Goal: Task Accomplishment & Management: Manage account settings

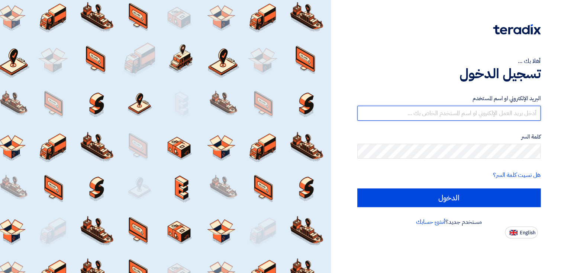
click at [504, 113] on input "text" at bounding box center [449, 113] width 183 height 15
type input "[PERSON_NAME][EMAIL_ADDRESS][PERSON_NAME][DOMAIN_NAME]"
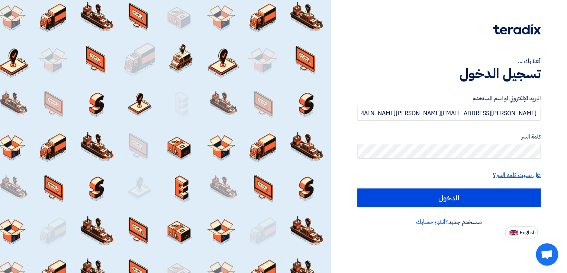
click at [509, 172] on link "هل نسيت كلمة السر؟" at bounding box center [517, 174] width 48 height 9
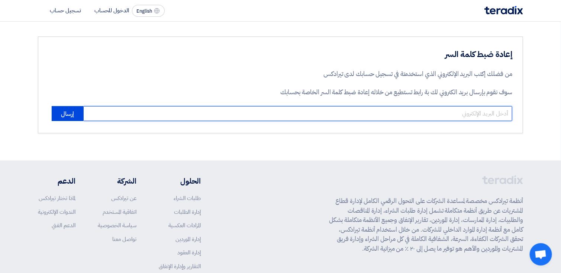
click at [421, 112] on input "email" at bounding box center [297, 113] width 429 height 15
type input "[PERSON_NAME][EMAIL_ADDRESS][PERSON_NAME][DOMAIN_NAME]"
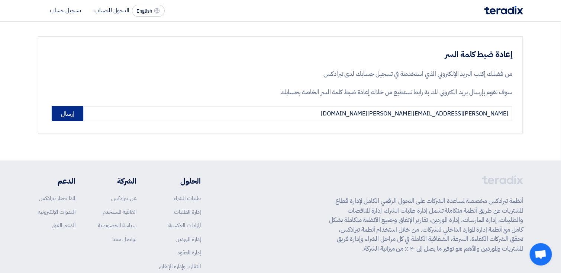
click at [64, 113] on button "إرسال" at bounding box center [68, 113] width 32 height 15
